Goal: Information Seeking & Learning: Check status

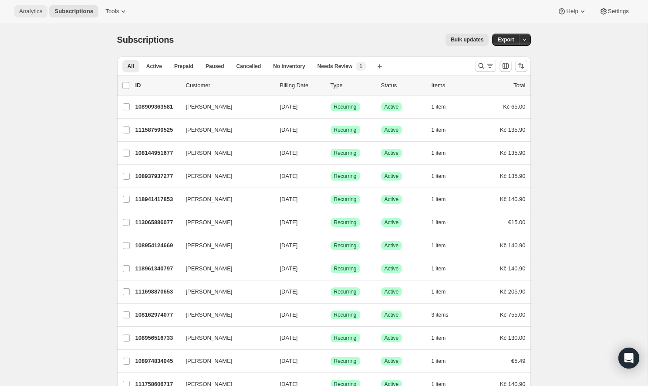
click at [31, 11] on span "Analytics" at bounding box center [30, 11] width 23 height 7
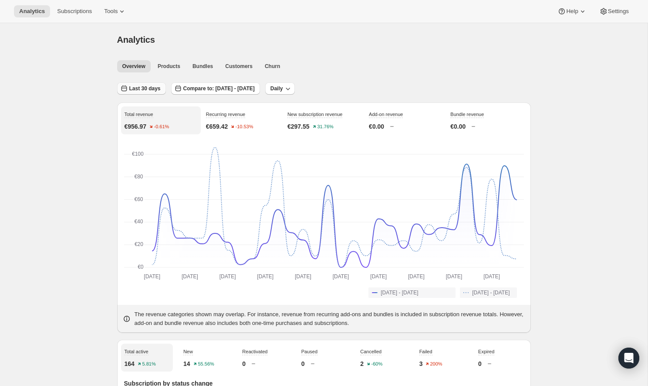
click at [155, 88] on span "Last 30 days" at bounding box center [144, 88] width 31 height 7
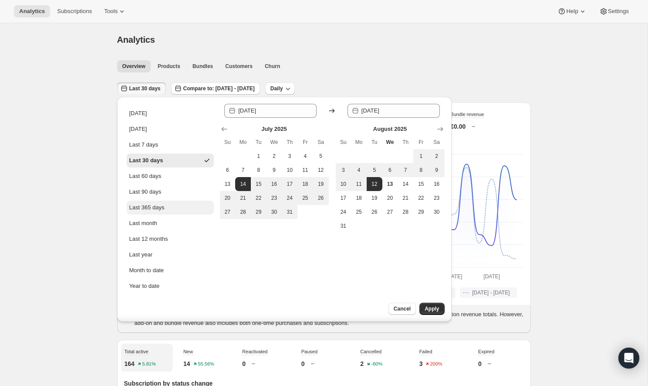
click at [158, 203] on div "Last 365 days" at bounding box center [146, 207] width 35 height 9
type input "[DATE]"
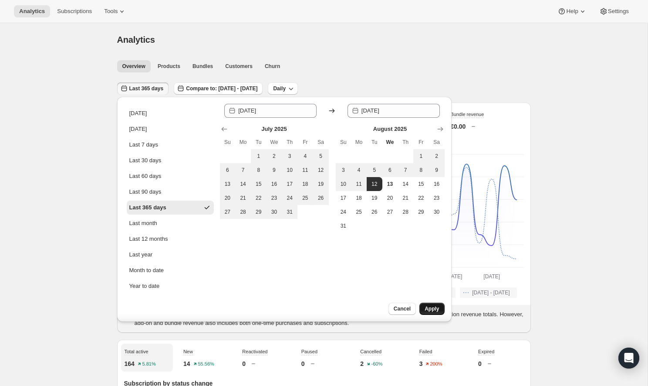
click at [433, 306] on span "Apply" at bounding box center [432, 308] width 14 height 7
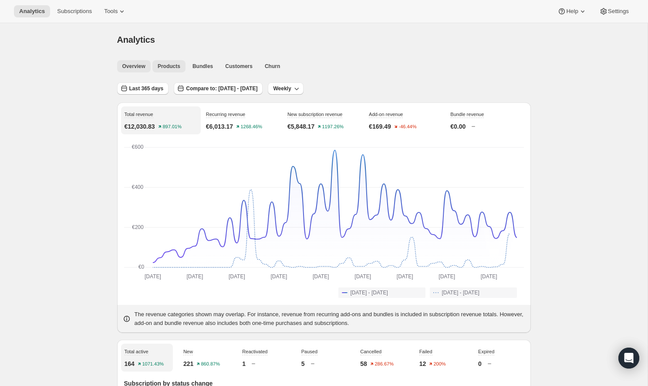
click at [173, 63] on span "Products" at bounding box center [169, 66] width 23 height 7
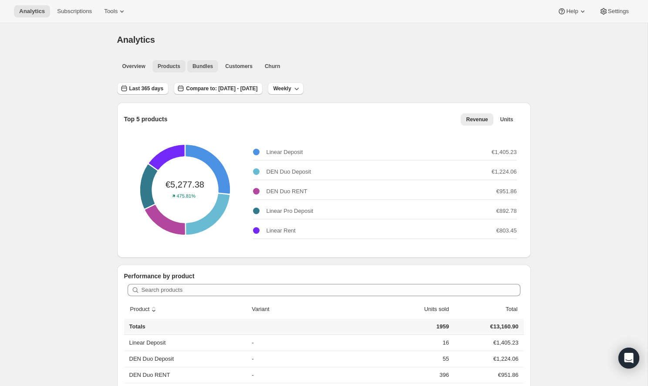
click at [202, 65] on span "Bundles" at bounding box center [203, 66] width 20 height 7
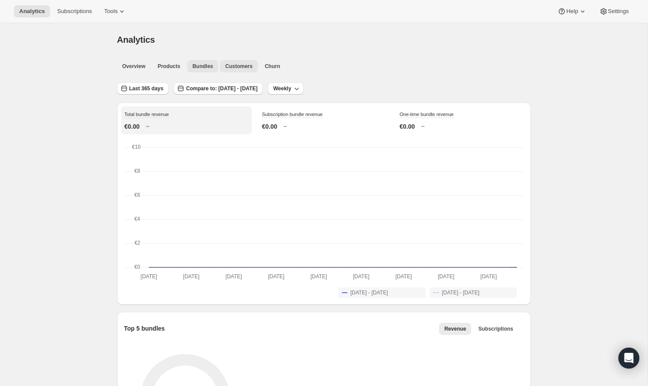
click at [229, 67] on span "Customers" at bounding box center [238, 66] width 27 height 7
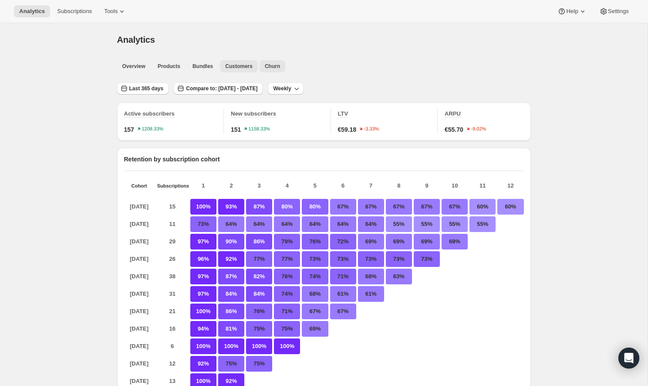
click at [279, 61] on button "Churn" at bounding box center [273, 66] width 26 height 12
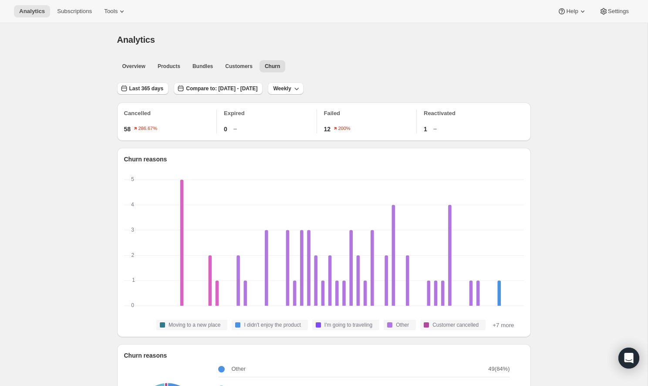
scroll to position [116, 0]
